Goal: Task Accomplishment & Management: Use online tool/utility

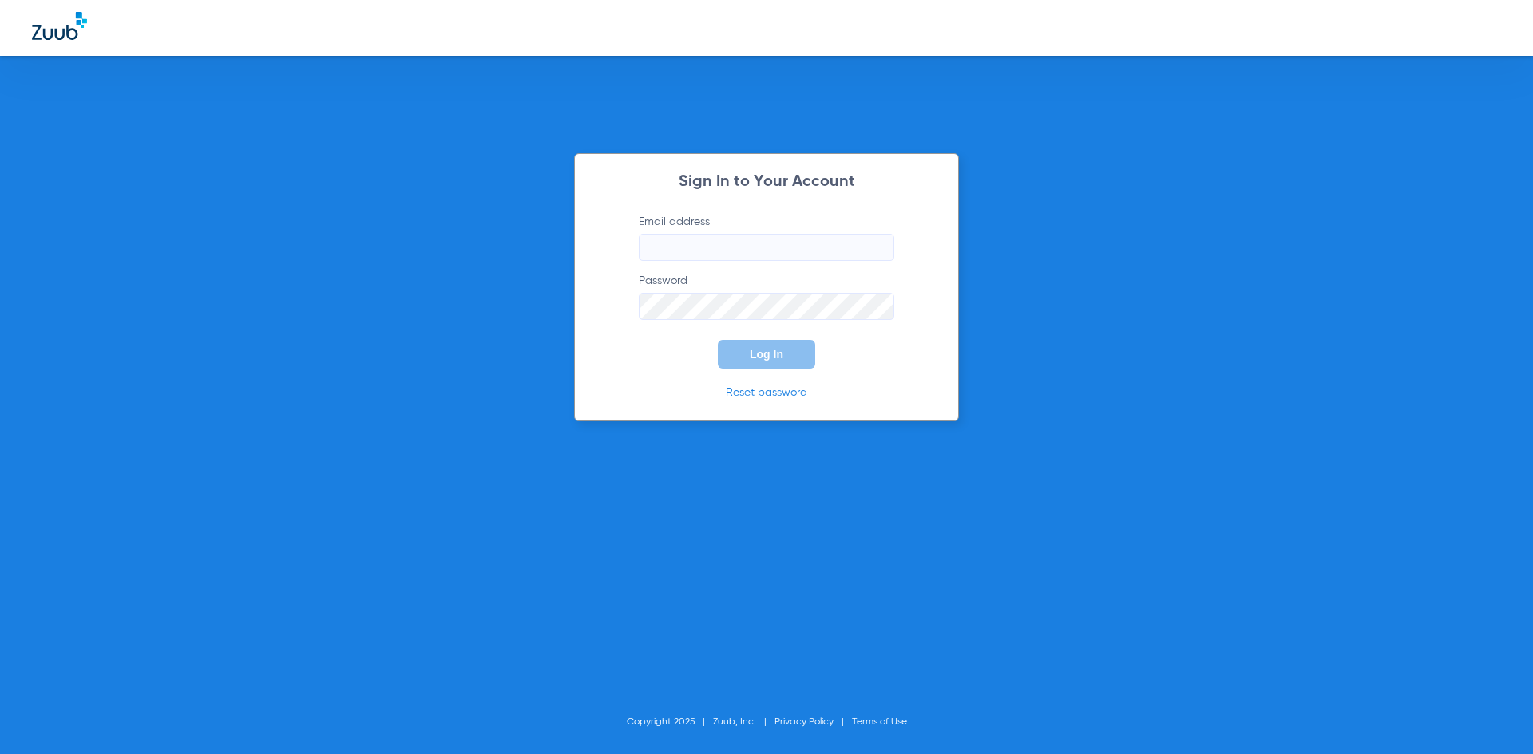
type input "[PERSON_NAME][EMAIL_ADDRESS][DOMAIN_NAME]"
click at [762, 350] on span "Log In" at bounding box center [767, 354] width 34 height 13
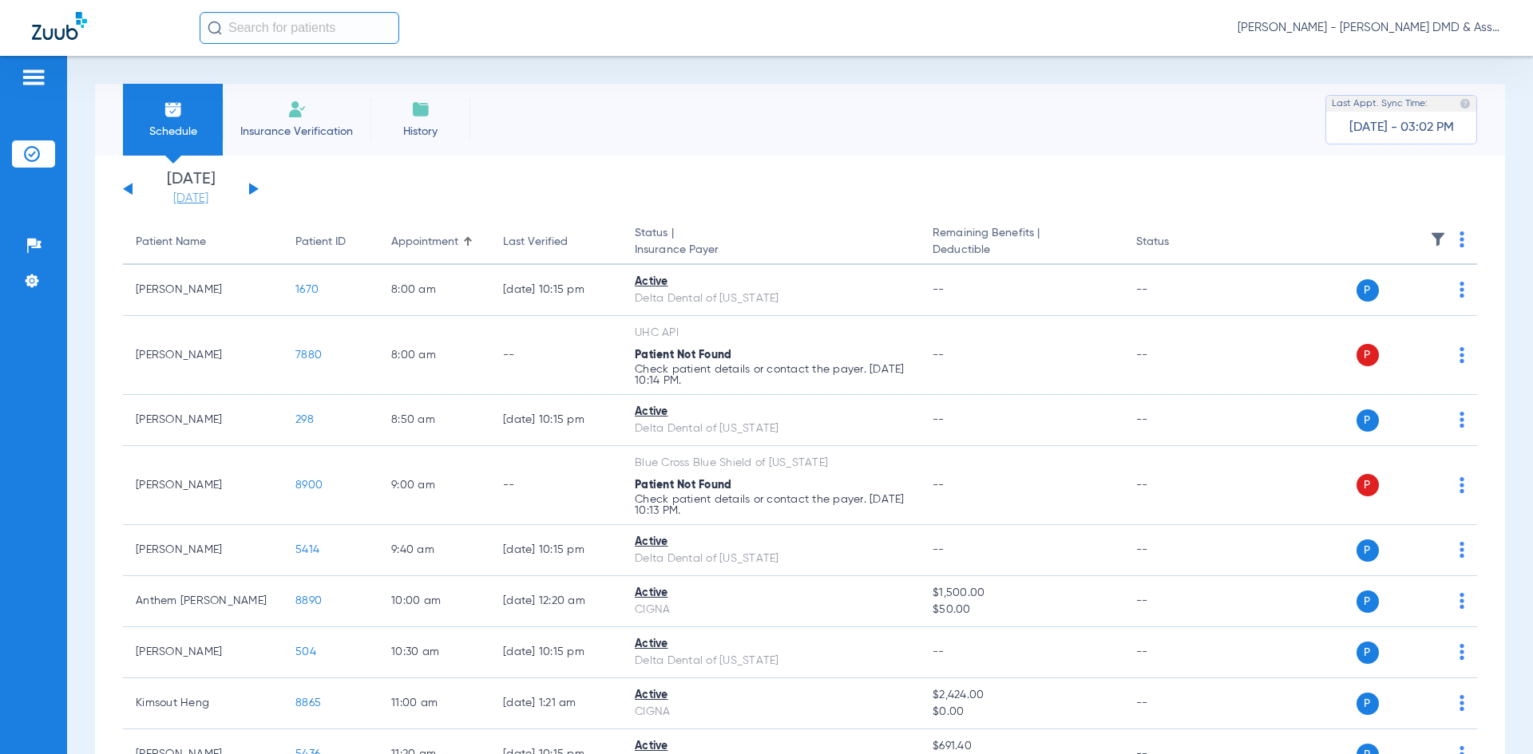
click at [170, 192] on link "[DATE]" at bounding box center [191, 199] width 96 height 16
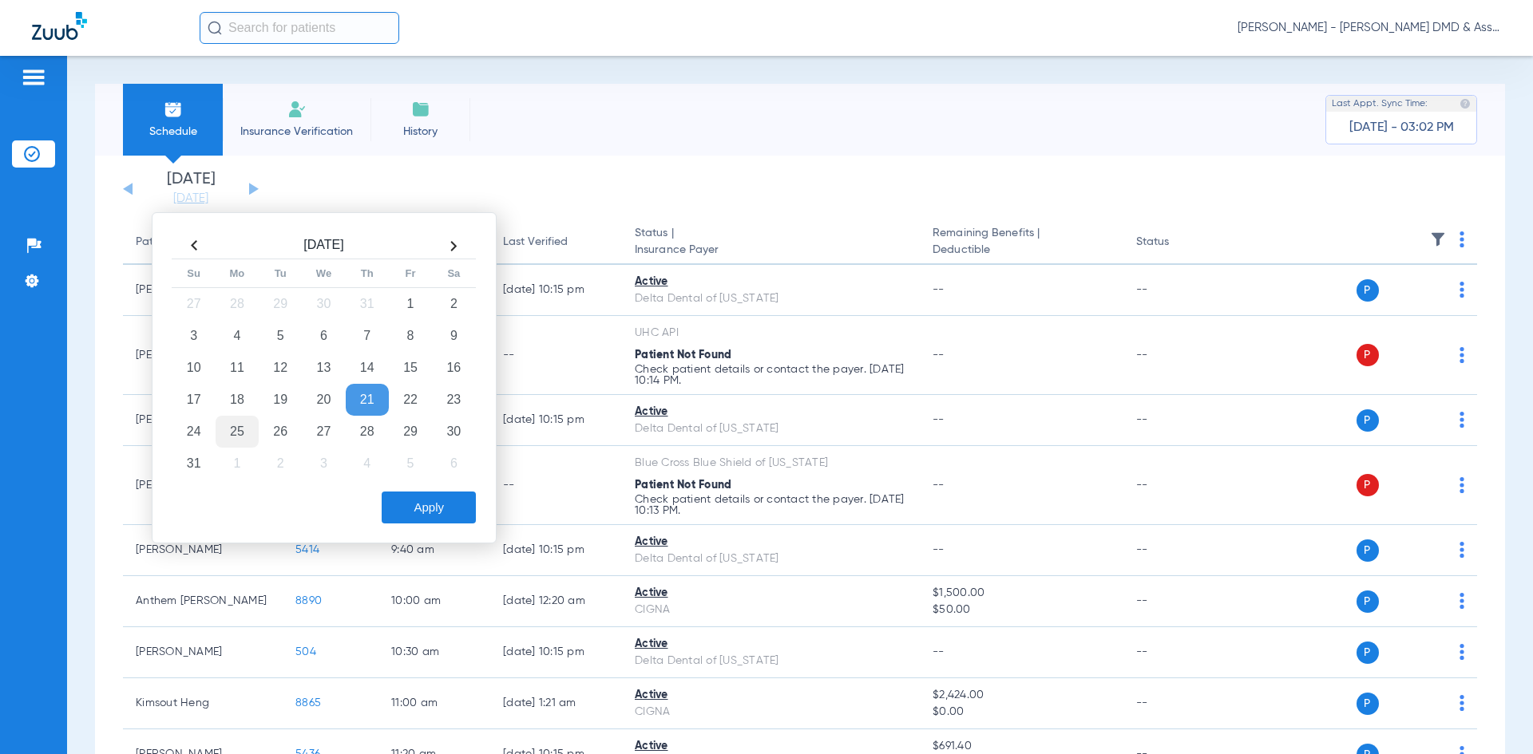
click at [243, 432] on td "25" at bounding box center [237, 432] width 43 height 32
click at [437, 499] on button "Apply" at bounding box center [429, 508] width 94 height 32
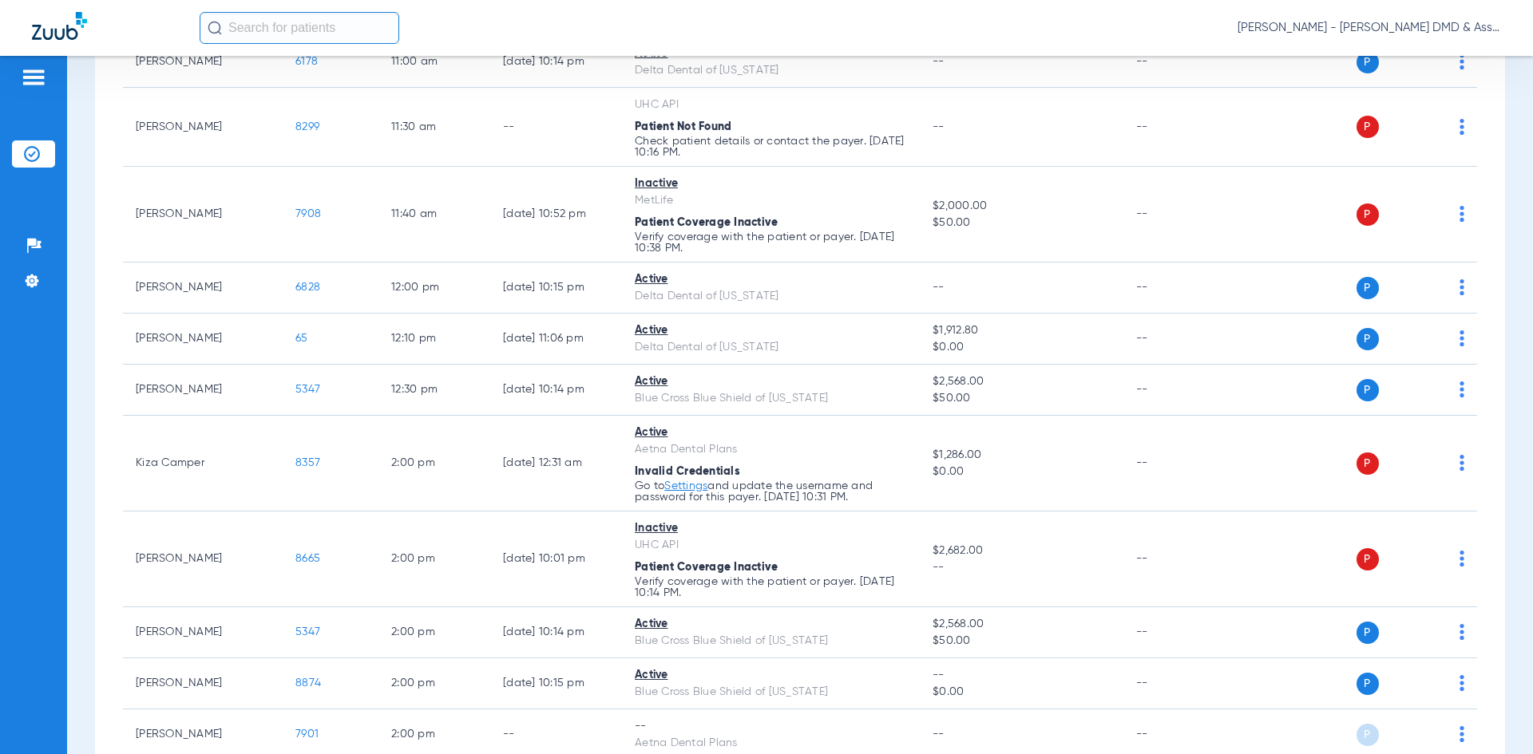
scroll to position [718, 0]
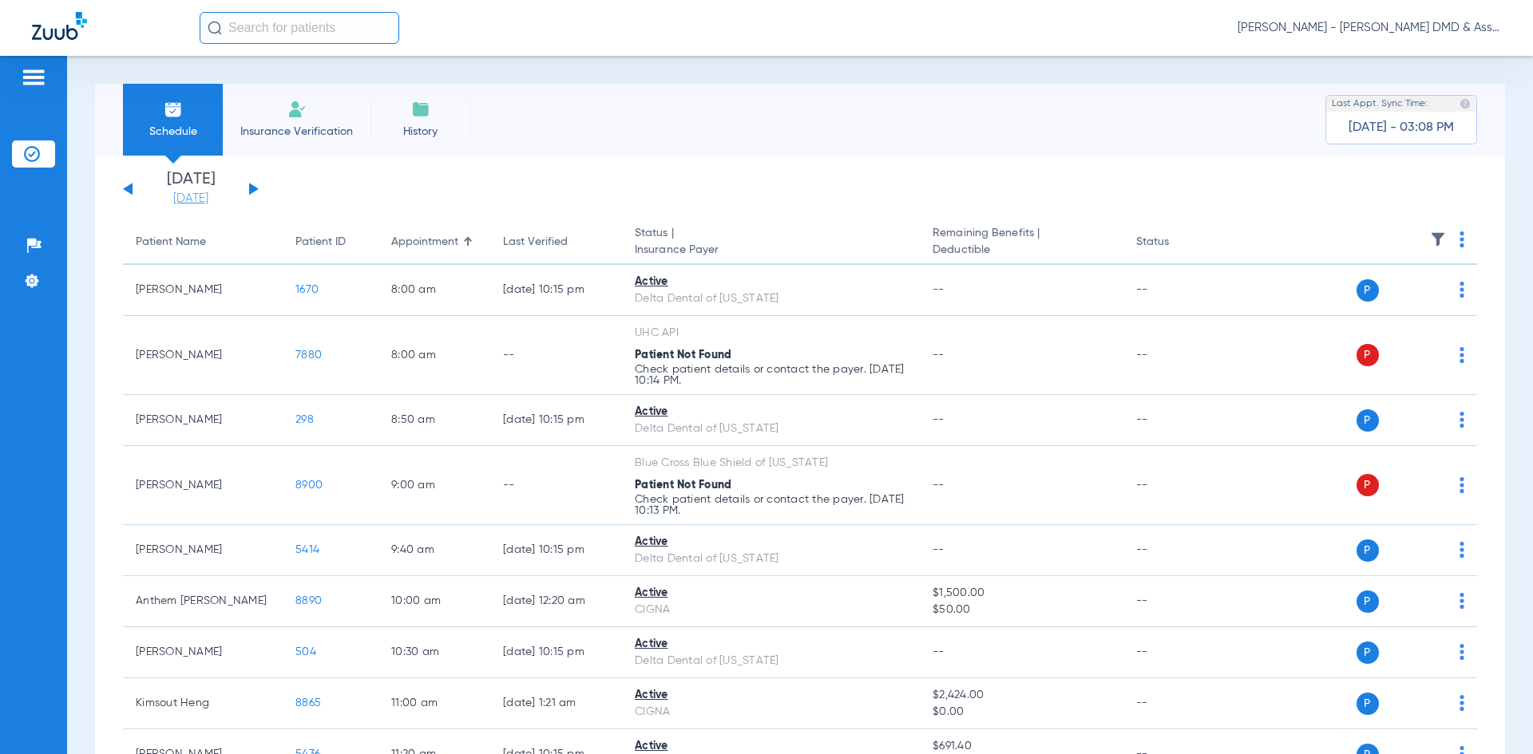
click at [195, 204] on link "[DATE]" at bounding box center [191, 199] width 96 height 16
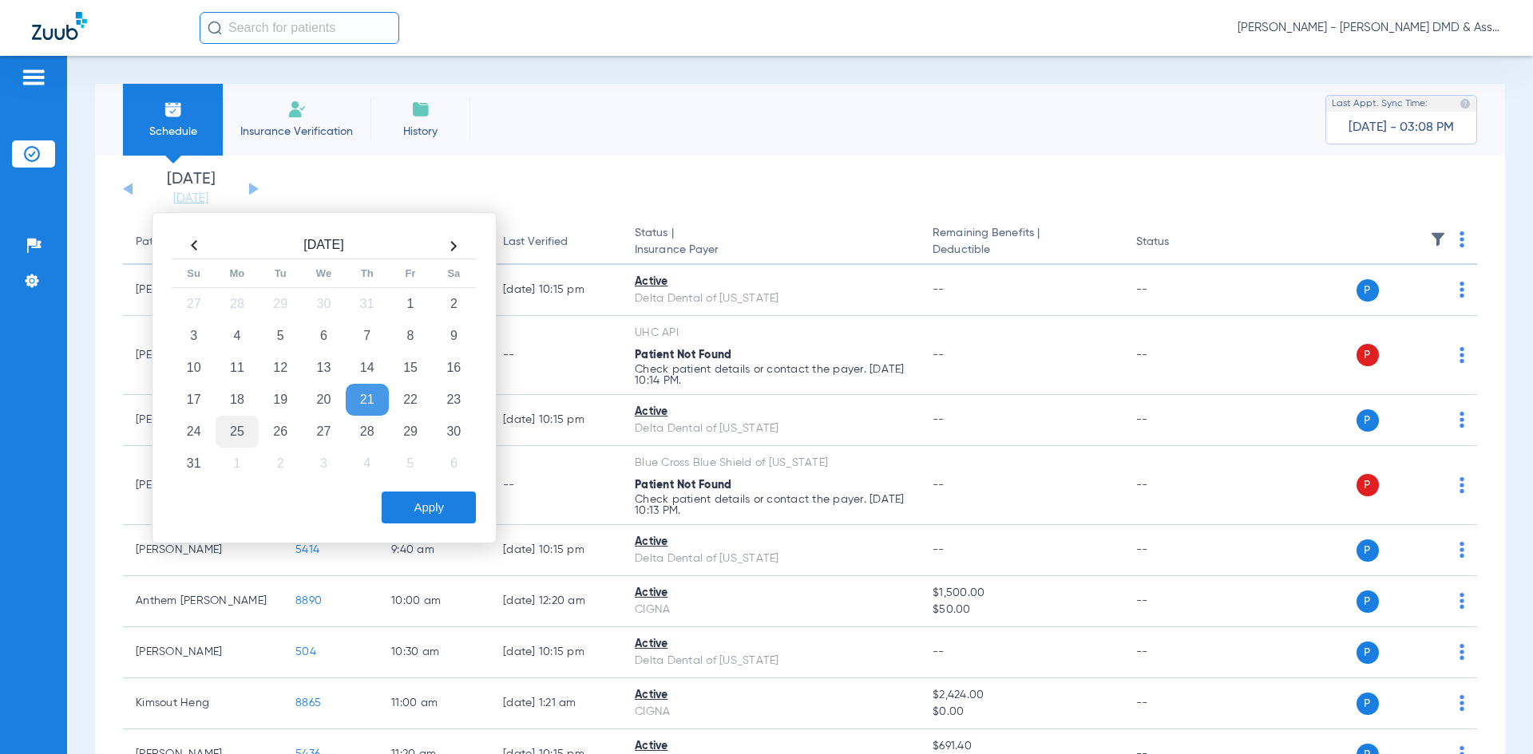
click at [243, 426] on td "25" at bounding box center [237, 432] width 43 height 32
click at [425, 503] on button "Apply" at bounding box center [429, 508] width 94 height 32
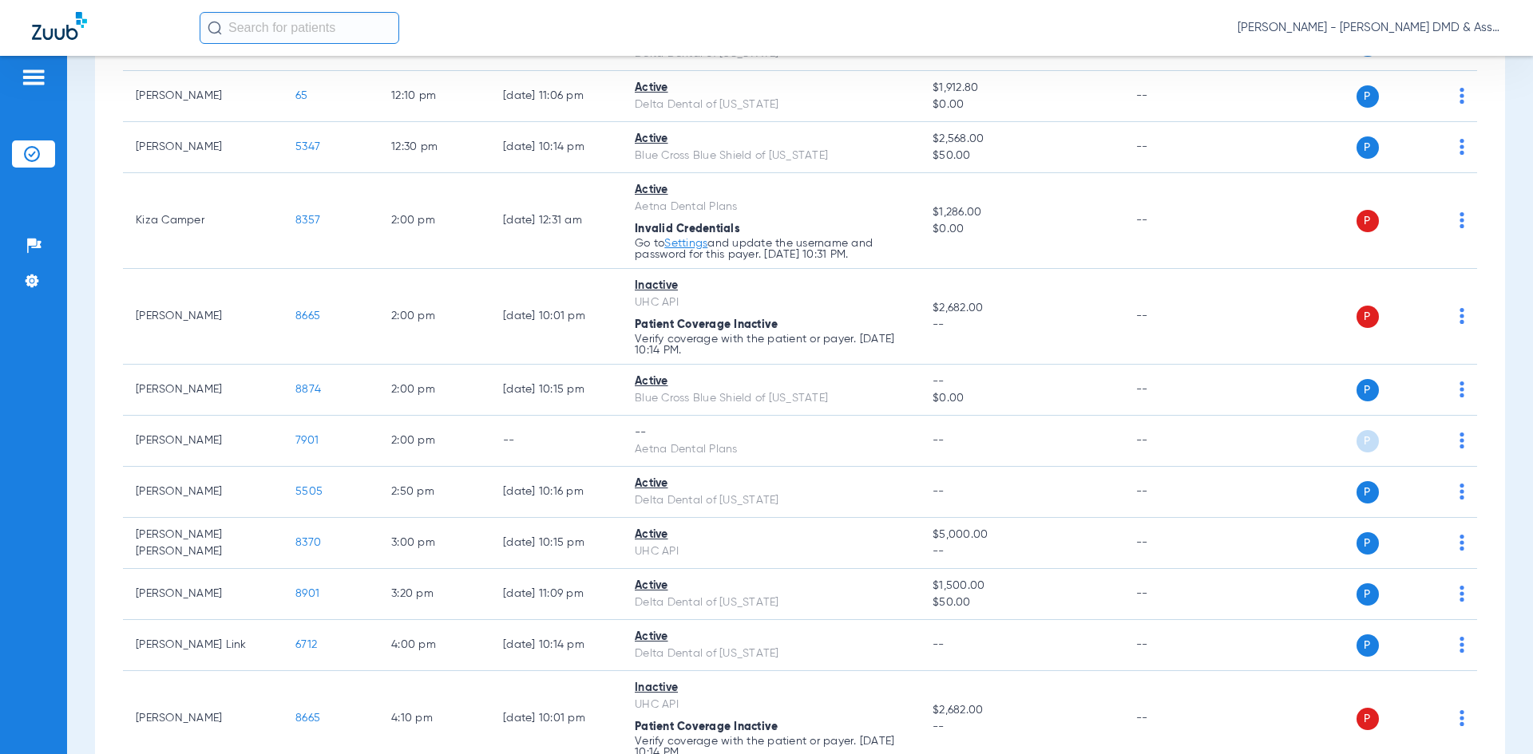
scroll to position [958, 0]
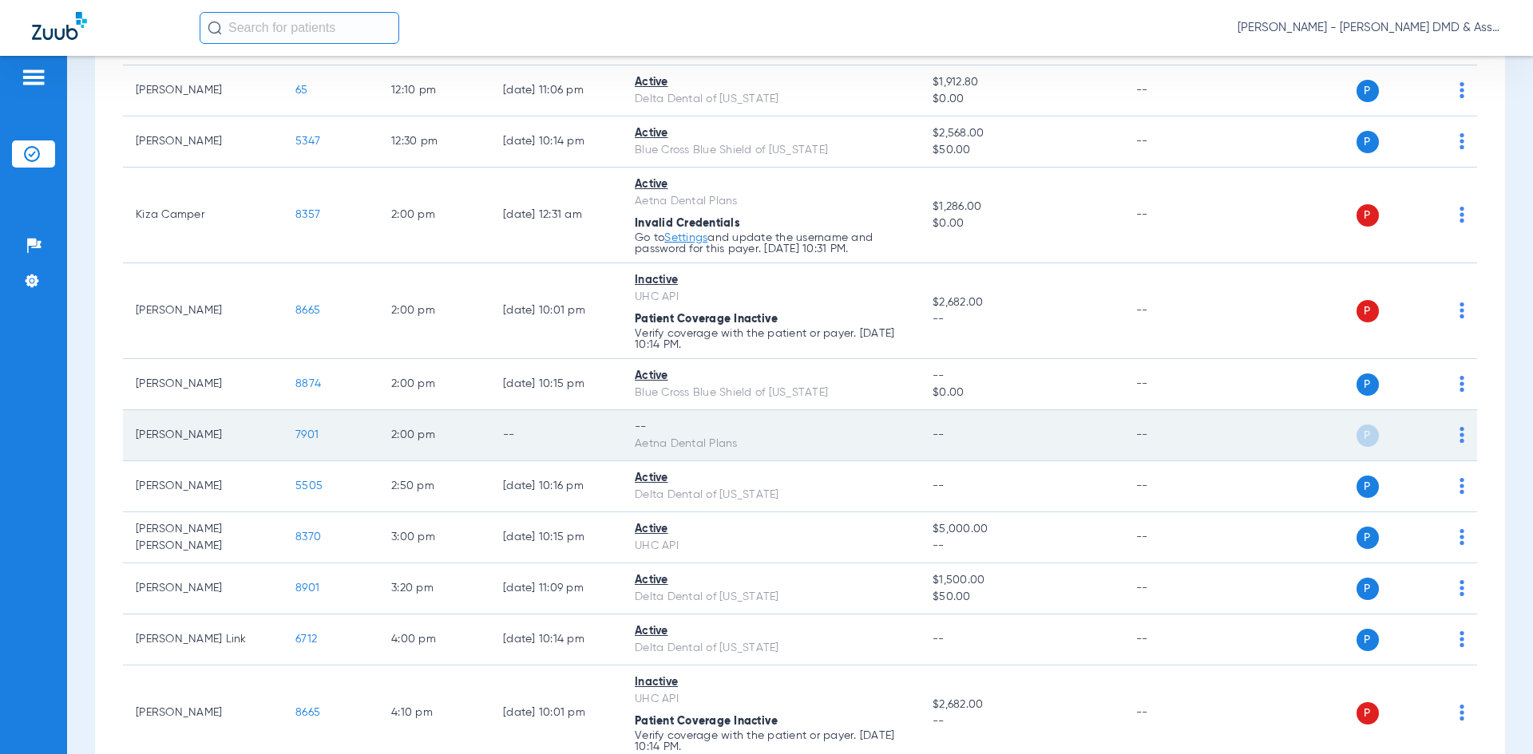
click at [815, 445] on div "Aetna Dental Plans" at bounding box center [771, 444] width 272 height 17
click at [1360, 439] on span "P" at bounding box center [1367, 436] width 22 height 22
click at [299, 432] on span "7901" at bounding box center [306, 434] width 23 height 11
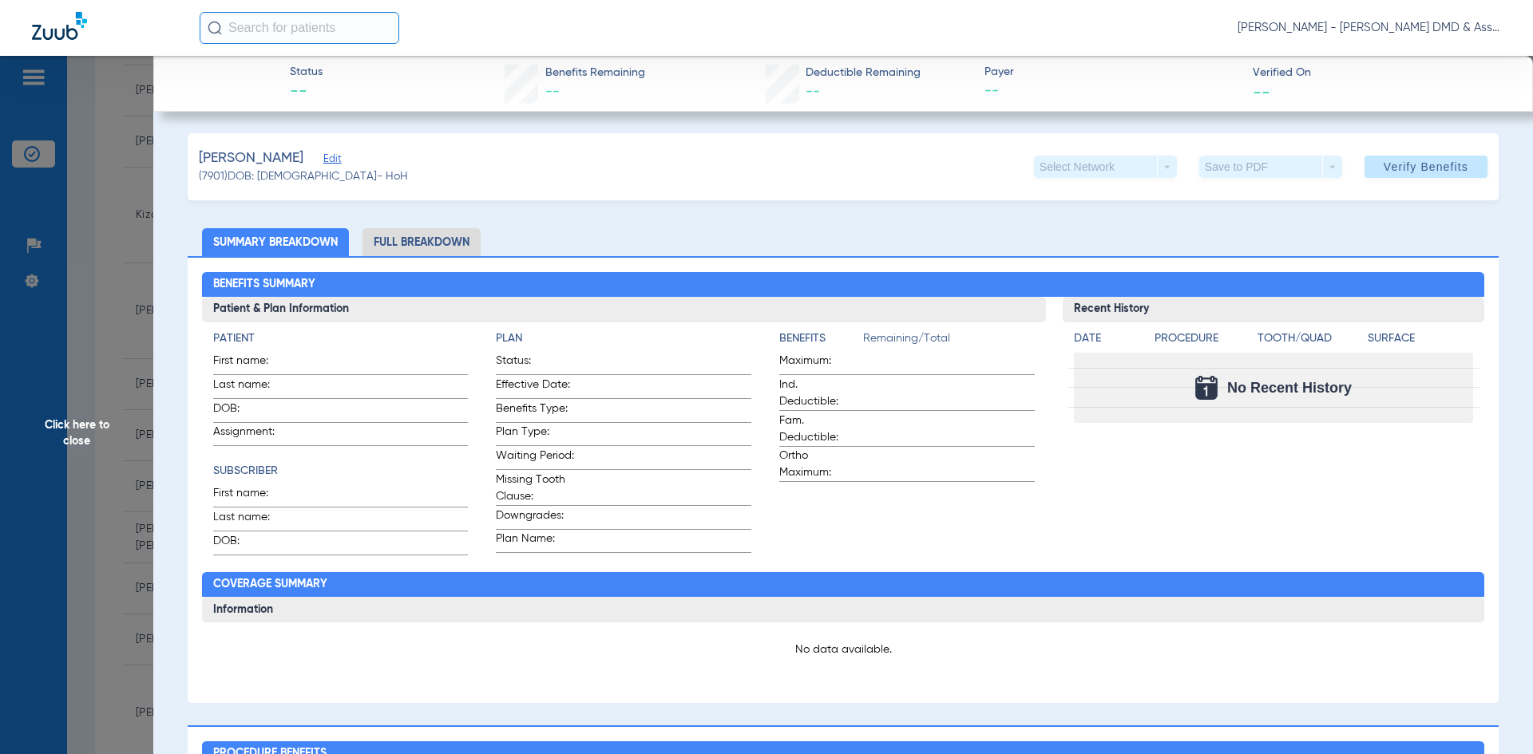
scroll to position [0, 0]
